Goal: Find contact information: Find contact information

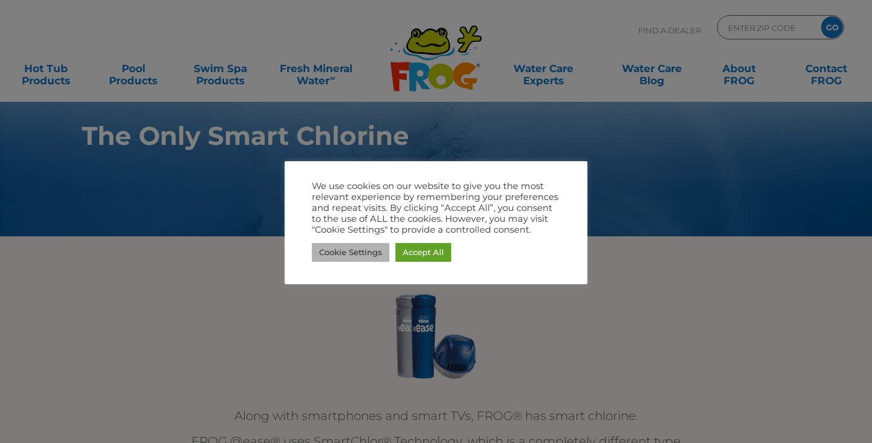
click at [365, 250] on link "Cookie Settings" at bounding box center [351, 252] width 78 height 19
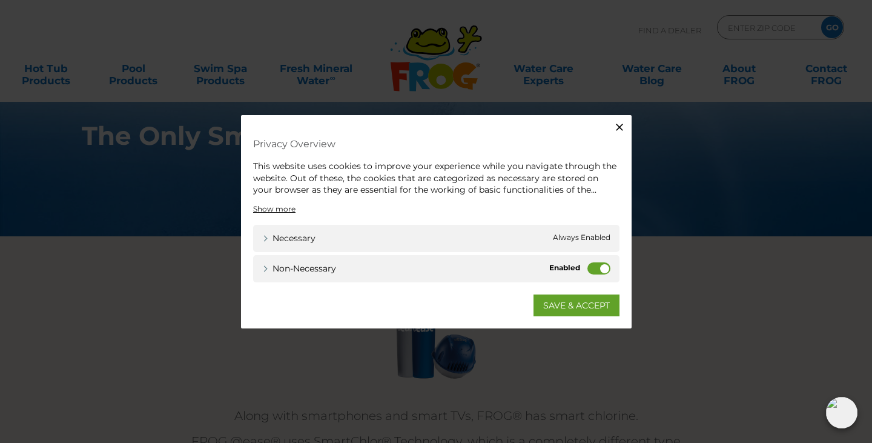
click at [596, 268] on label "Non-necessary" at bounding box center [599, 268] width 23 height 12
click at [0, 0] on input "Non-necessary" at bounding box center [0, 0] width 0 height 0
click at [589, 301] on link "SAVE & ACCEPT" at bounding box center [577, 305] width 86 height 22
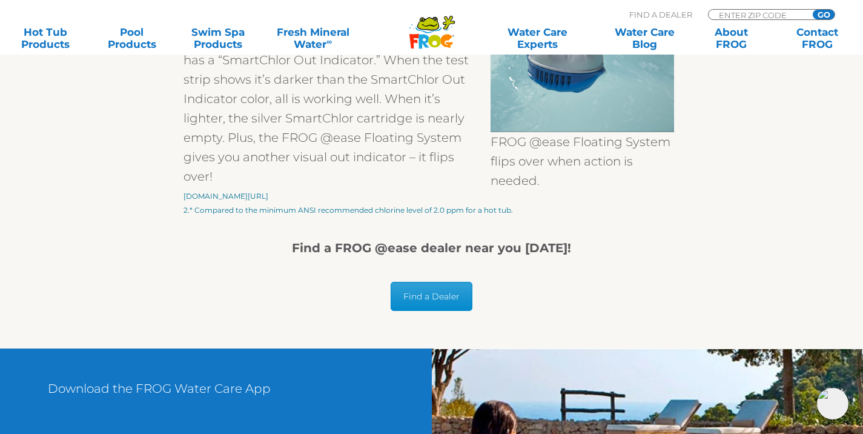
scroll to position [2078, 0]
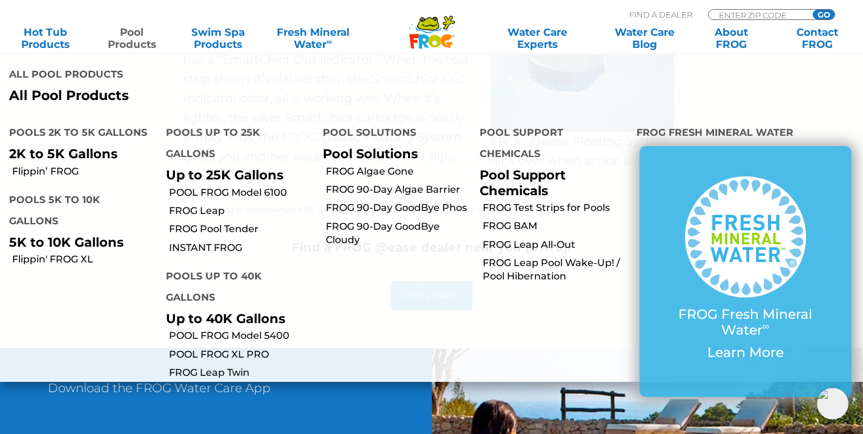
click at [137, 41] on link "Pool Products" at bounding box center [131, 38] width 67 height 24
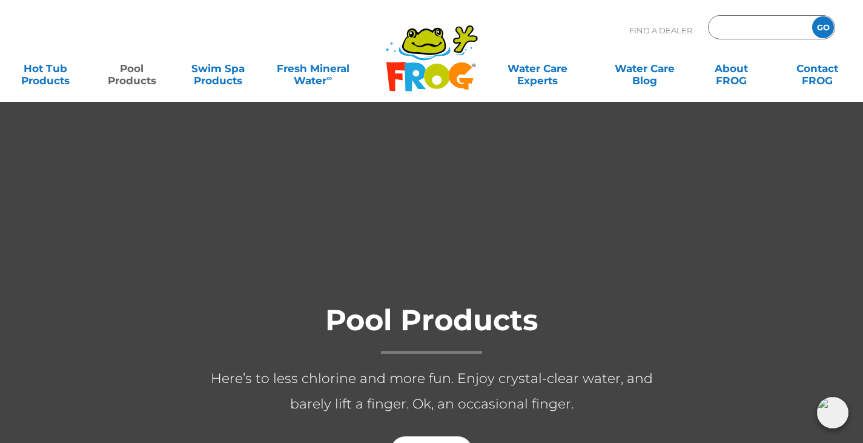
click at [746, 22] on input "Zip Code Form" at bounding box center [759, 28] width 82 height 18
type input "61032"
click at [812, 16] on input "GO" at bounding box center [823, 27] width 22 height 22
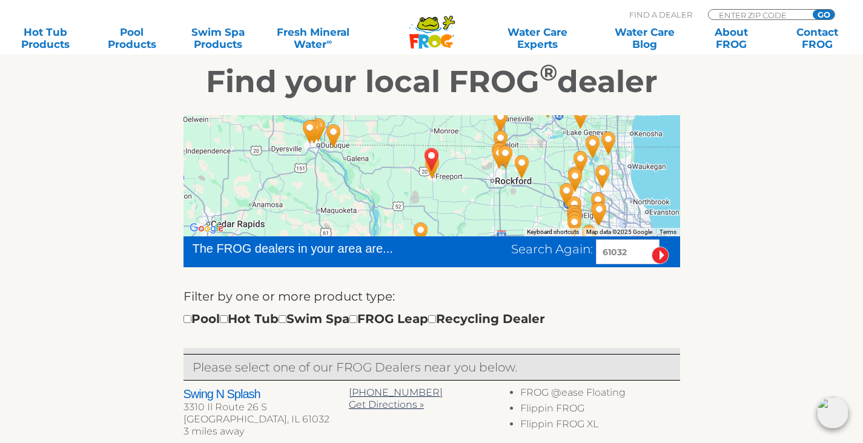
scroll to position [197, 0]
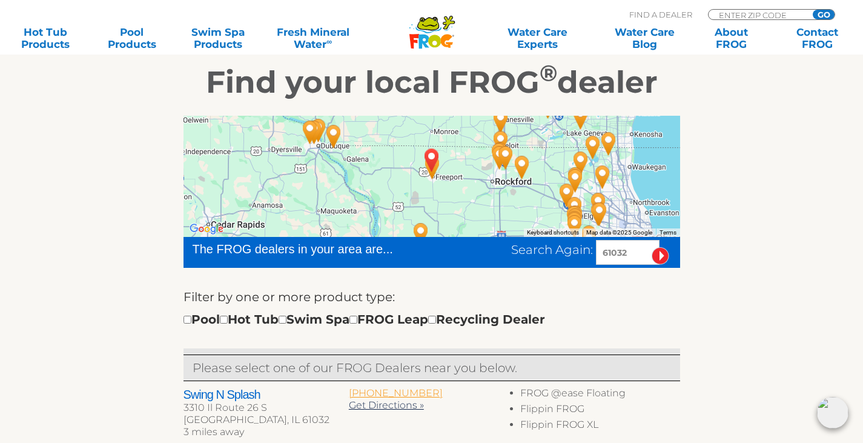
click at [394, 393] on span "[PHONE_NUMBER]" at bounding box center [396, 393] width 94 height 12
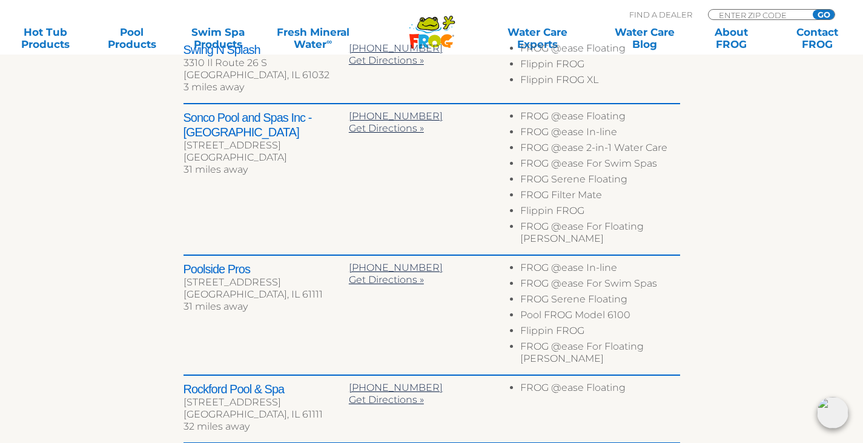
scroll to position [427, 0]
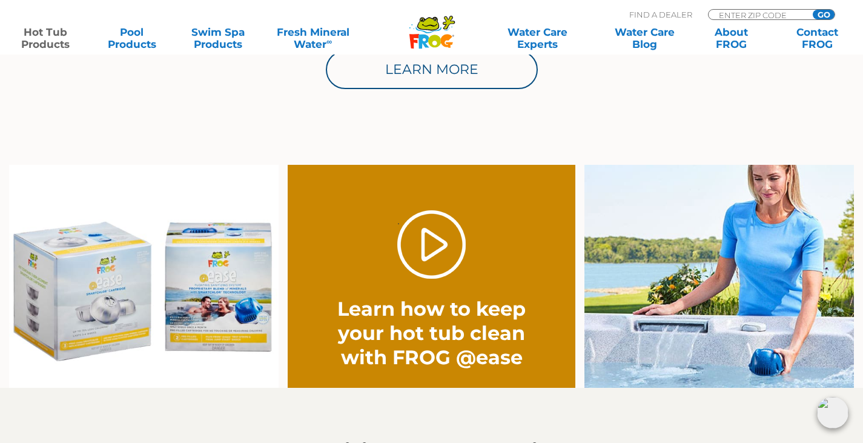
scroll to position [833, 0]
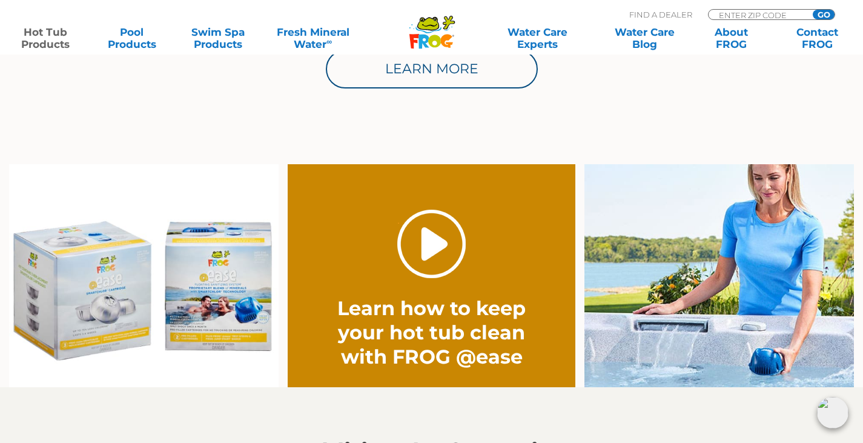
click at [437, 262] on link "." at bounding box center [431, 244] width 68 height 68
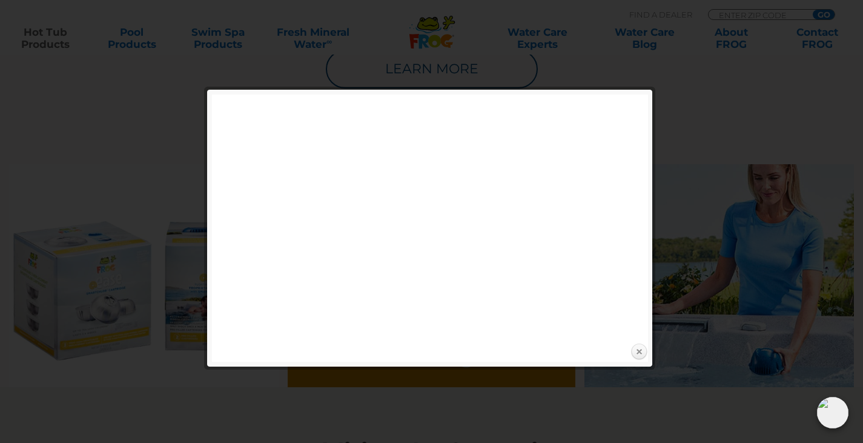
click at [640, 349] on link "Close" at bounding box center [639, 352] width 18 height 18
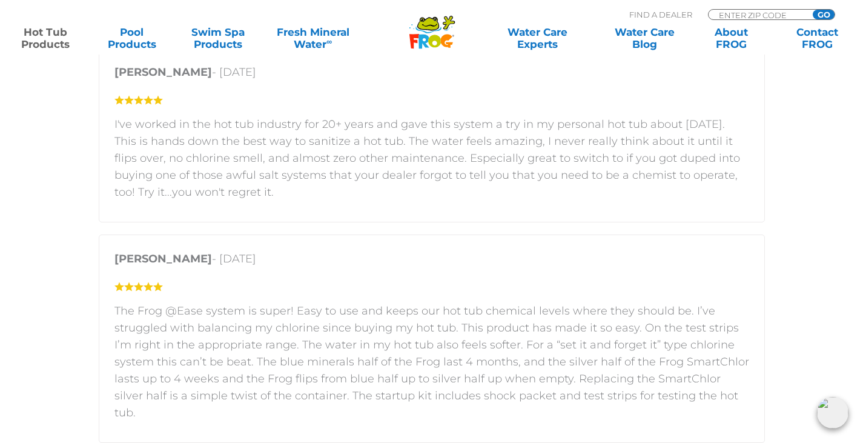
scroll to position [1931, 0]
